Goal: Check status: Check status

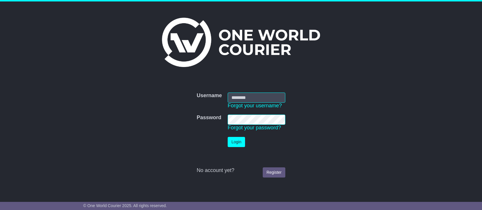
type input "**********"
click at [238, 141] on button "Login" at bounding box center [236, 142] width 17 height 10
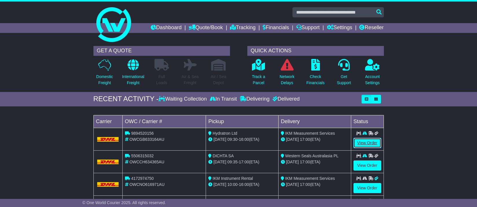
click at [364, 142] on link "View Order" at bounding box center [368, 143] width 28 height 10
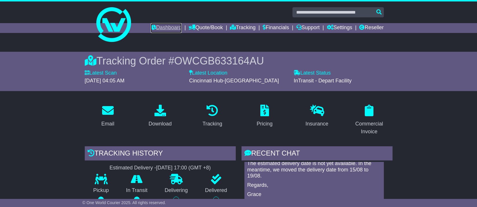
click at [161, 28] on link "Dashboard" at bounding box center [166, 28] width 31 height 10
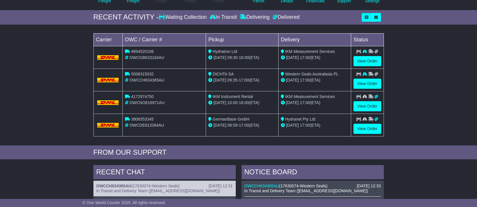
scroll to position [54, 0]
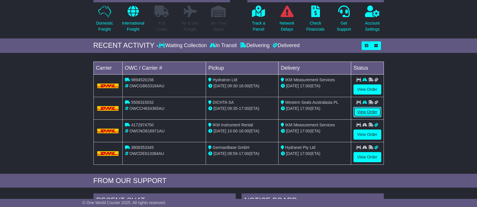
click at [368, 111] on link "View Order" at bounding box center [368, 112] width 28 height 10
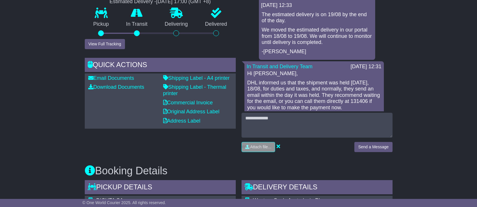
scroll to position [278, 0]
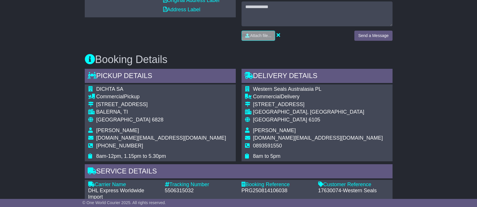
drag, startPoint x: 98, startPoint y: 106, endPoint x: 109, endPoint y: 107, distance: 11.4
click at [132, 107] on div "[STREET_ADDRESS]" at bounding box center [161, 105] width 130 height 6
click at [106, 107] on div "[STREET_ADDRESS]" at bounding box center [161, 105] width 130 height 6
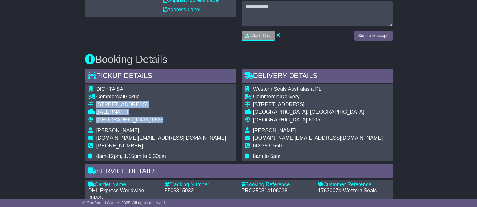
drag, startPoint x: 96, startPoint y: 105, endPoint x: 133, endPoint y: 120, distance: 40.1
click at [134, 119] on tbody "DICHTA SA Commercial Pickup [STREET_ADDRESS] BALERNA, TI Switzerland 6828 [PERS…" at bounding box center [157, 123] width 138 height 74
copy tbody "Via Sottobisio 28 BALERNA, TI Switzerland 6828"
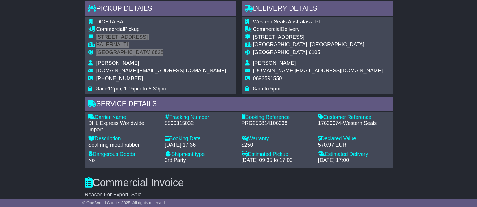
scroll to position [455, 0]
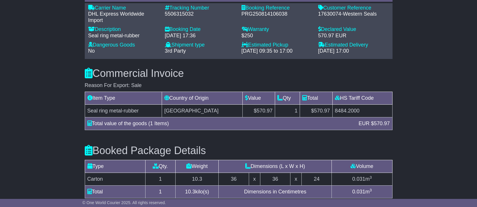
click at [180, 13] on div "5506315032" at bounding box center [200, 14] width 71 height 6
copy div "5506315032"
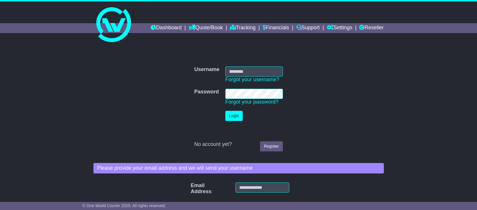
type input "**********"
click at [232, 117] on button "Login" at bounding box center [234, 116] width 17 height 10
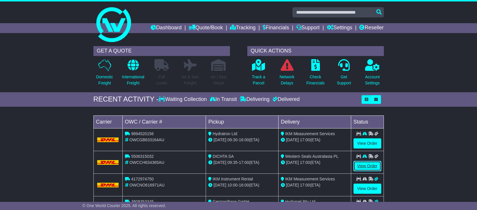
click at [362, 164] on link "View Order" at bounding box center [368, 166] width 28 height 10
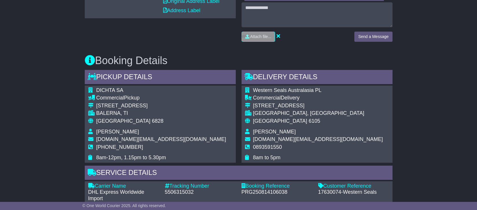
scroll to position [399, 0]
